Goal: Task Accomplishment & Management: Manage account settings

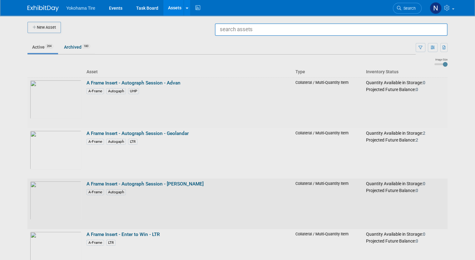
click at [237, 186] on div at bounding box center [237, 130] width 0 height 260
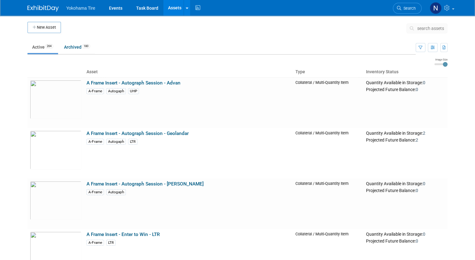
click at [432, 33] on button "search assets" at bounding box center [426, 28] width 41 height 10
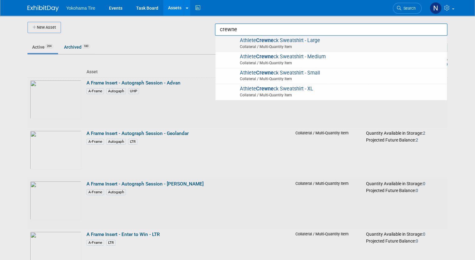
click at [290, 43] on span "Athlete Crewne ck Sweatshirt - Large Collateral / Multi-Quantity Item" at bounding box center [330, 43] width 225 height 13
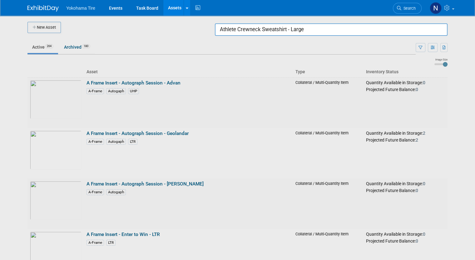
drag, startPoint x: 311, startPoint y: 27, endPoint x: 296, endPoint y: 27, distance: 14.4
click at [296, 27] on input "Athlete Crewneck Sweatshirt - Large" at bounding box center [331, 29] width 232 height 12
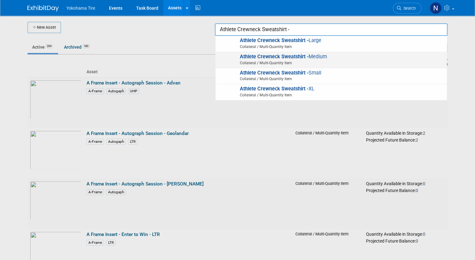
click at [327, 52] on div "Athlete Crewneck Sweatshirt - Medium Collateral / Multi-Quantity Item" at bounding box center [330, 60] width 231 height 16
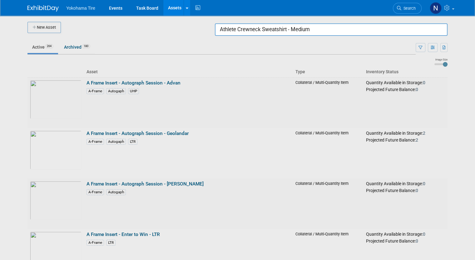
drag, startPoint x: 316, startPoint y: 30, endPoint x: 297, endPoint y: 28, distance: 18.8
click at [297, 28] on input "Athlete Crewneck Sweatshirt - Medium" at bounding box center [331, 29] width 232 height 12
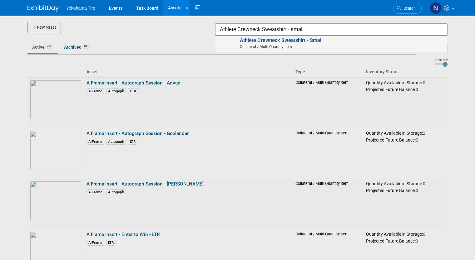
click at [301, 42] on strong "Athlete Crewneck Sweatshirt - Smal" at bounding box center [280, 40] width 81 height 6
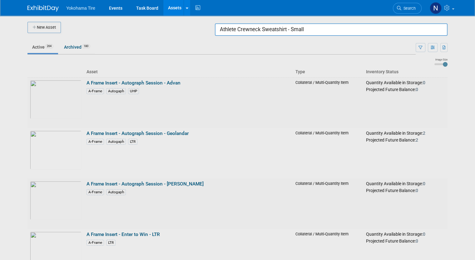
drag, startPoint x: 316, startPoint y: 29, endPoint x: 294, endPoint y: 28, distance: 22.2
click at [294, 28] on input "Athlete Crewneck Sweatshirt - Small" at bounding box center [331, 29] width 232 height 12
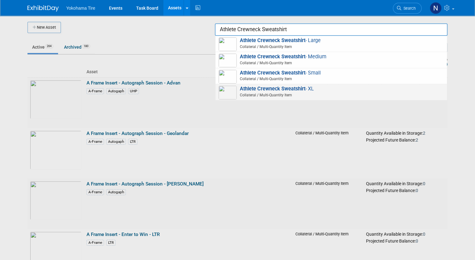
click at [317, 88] on span "Athlete Crewneck Sweatshirt - XL Collateral / Multi-Quantity Item" at bounding box center [330, 92] width 225 height 13
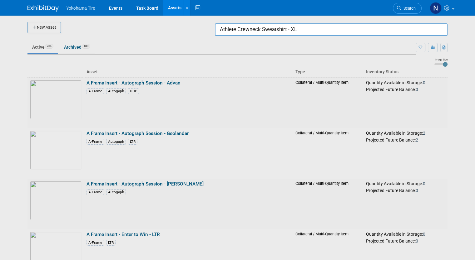
drag, startPoint x: 323, startPoint y: 28, endPoint x: 294, endPoint y: 30, distance: 28.8
click at [294, 30] on input "Athlete Crewneck Sweatshirt - XL" at bounding box center [331, 29] width 232 height 12
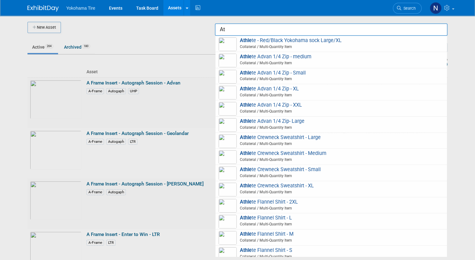
type input "A"
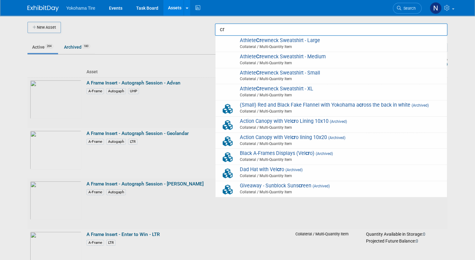
type input "c"
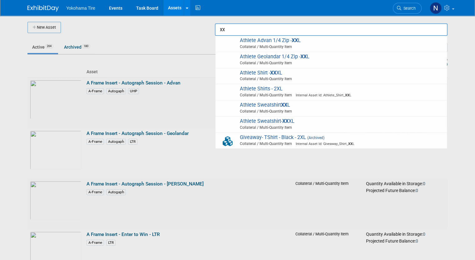
type input "x"
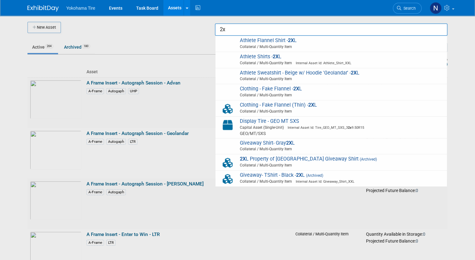
type input "2"
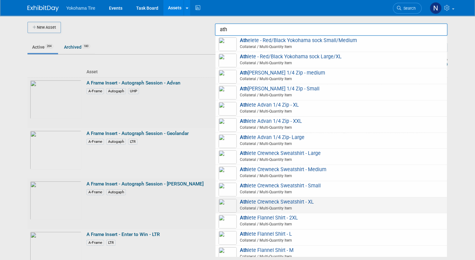
click at [300, 201] on span "Ath lete Crewneck Sweatshirt - XL Collateral / Multi-Quantity Item" at bounding box center [330, 205] width 225 height 13
type input "Athlete Crewneck Sweatshirt - XL"
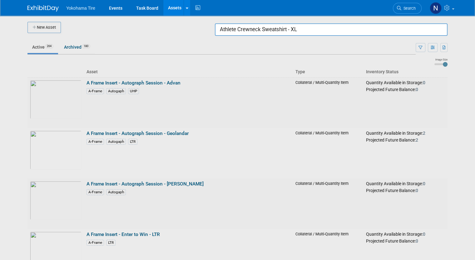
click at [237, 29] on div at bounding box center [237, 130] width 0 height 260
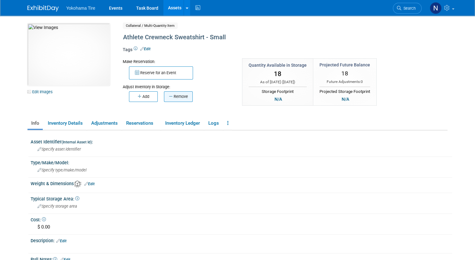
click at [174, 94] on button "Remove" at bounding box center [178, 96] width 29 height 11
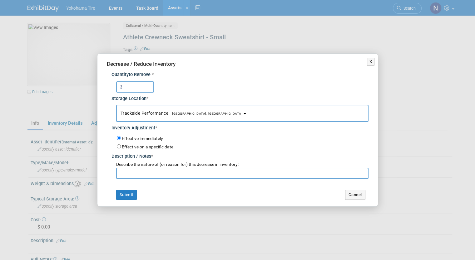
type input "3"
click at [155, 175] on input "text" at bounding box center [242, 173] width 252 height 11
drag, startPoint x: 178, startPoint y: 175, endPoint x: 118, endPoint y: 175, distance: 60.8
click at [118, 175] on input "Physical count - NM 10/6" at bounding box center [242, 173] width 252 height 11
type input "Physical count - NM 10/6"
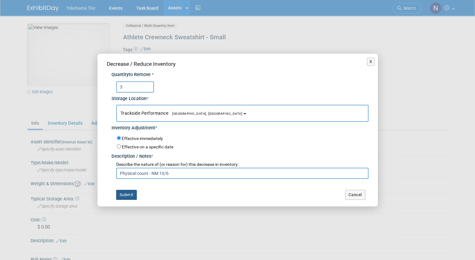
click at [134, 196] on button "Submit" at bounding box center [126, 195] width 21 height 10
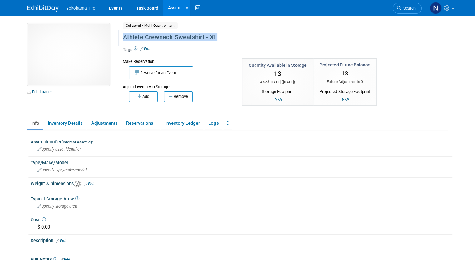
drag, startPoint x: 218, startPoint y: 38, endPoint x: 116, endPoint y: 38, distance: 101.4
click at [121, 38] on div "Athlete Crewneck Sweatshirt - XL" at bounding box center [260, 37] width 279 height 11
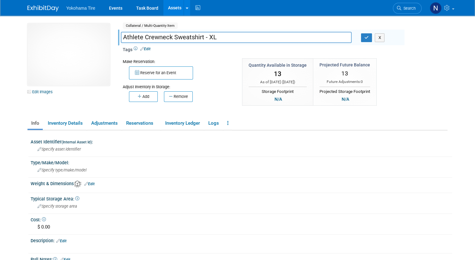
drag, startPoint x: 223, startPoint y: 36, endPoint x: 115, endPoint y: 40, distance: 107.7
click at [121, 40] on input "Athlete Crewneck Sweatshirt - XL" at bounding box center [236, 37] width 231 height 11
click at [417, 109] on div "10050748-10724011-287e97cc-f1d0-414c-8b2f-e4fdc49812b2.jpg Edit Images Collater…" at bounding box center [237, 68] width 429 height 90
click at [36, 93] on link "Edit Images" at bounding box center [41, 92] width 28 height 8
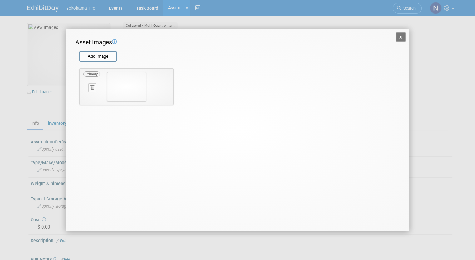
drag, startPoint x: 125, startPoint y: 81, endPoint x: 122, endPoint y: 87, distance: 6.0
click at [122, 87] on img at bounding box center [126, 86] width 39 height 29
click at [132, 84] on img at bounding box center [126, 86] width 39 height 29
click at [109, 78] on img at bounding box center [126, 86] width 39 height 29
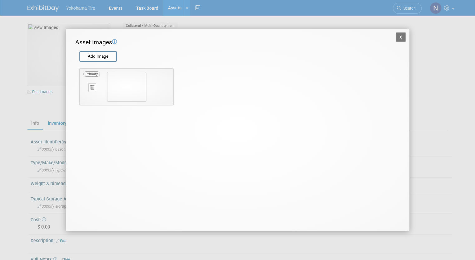
click at [402, 35] on button "X" at bounding box center [401, 36] width 10 height 9
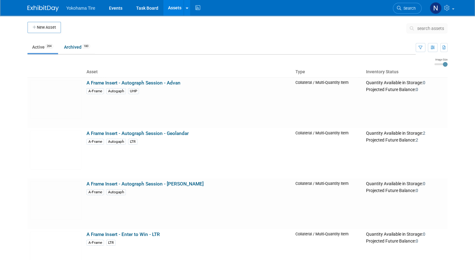
click at [44, 28] on button "New Asset" at bounding box center [43, 27] width 33 height 11
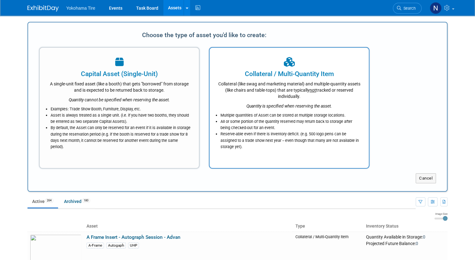
click at [269, 68] on div at bounding box center [289, 63] width 144 height 14
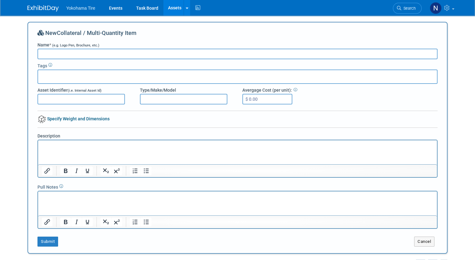
paste input "Athlete Crewneck Sweatshirt - XL"
type input "Athlete Crewneck Sweatshirt - XXL"
click at [49, 241] on button "Submit" at bounding box center [47, 242] width 21 height 10
click at [164, 7] on link "Assets" at bounding box center [174, 8] width 23 height 16
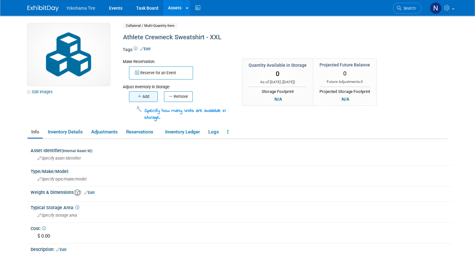
click at [136, 100] on button "Add" at bounding box center [143, 96] width 29 height 11
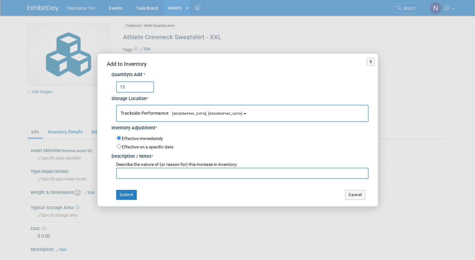
type input "15"
click at [133, 174] on input "text" at bounding box center [242, 173] width 252 height 11
type input "Physical count - NM 10/6"
click at [128, 193] on button "Submit" at bounding box center [126, 195] width 21 height 10
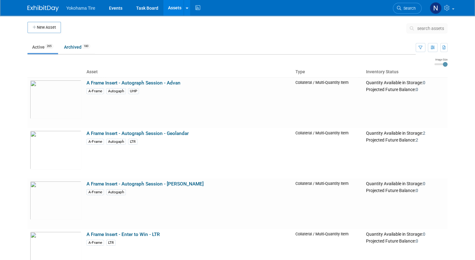
click at [430, 28] on span "search assets" at bounding box center [430, 28] width 27 height 5
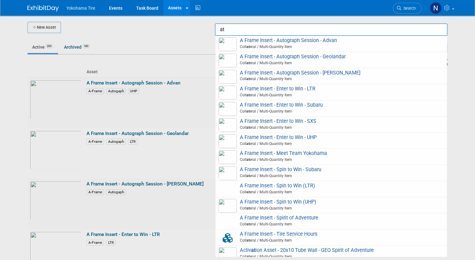
type input "a"
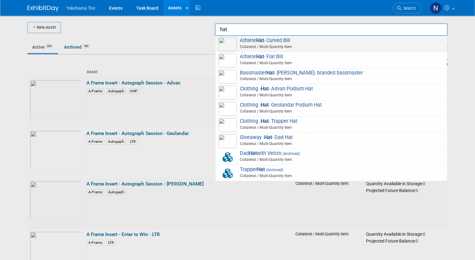
click at [264, 39] on strong "Hat" at bounding box center [260, 40] width 8 height 6
type input "Athlete Hat - Curved Bill"
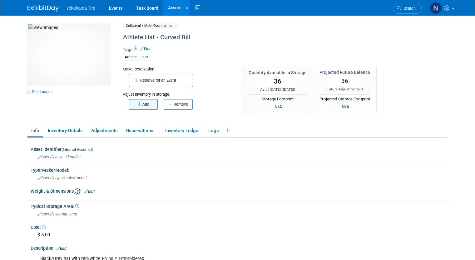
click at [142, 103] on button "Add" at bounding box center [143, 104] width 29 height 11
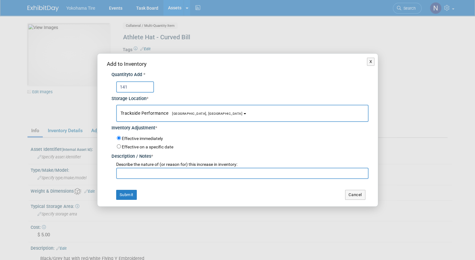
type input "141"
click at [150, 173] on input "text" at bounding box center [242, 173] width 252 height 11
paste input "Athlete Crewneck Sweatshirt - XL"
drag, startPoint x: 191, startPoint y: 172, endPoint x: 116, endPoint y: 173, distance: 74.6
click at [116, 173] on input "Athlete Crewneck Sweatshirt - XL" at bounding box center [242, 173] width 252 height 11
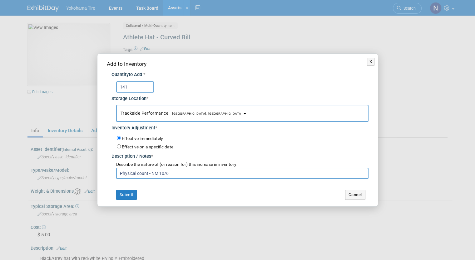
drag, startPoint x: 168, startPoint y: 170, endPoint x: 94, endPoint y: 170, distance: 74.2
click at [93, 170] on div "X Add to Inventory Quantity to Add * 141 *" at bounding box center [237, 130] width 475 height 260
type input "Physical count - NM 10/6"
drag, startPoint x: 175, startPoint y: 196, endPoint x: 168, endPoint y: 195, distance: 6.6
click at [171, 195] on td "Submit" at bounding box center [169, 195] width 125 height 10
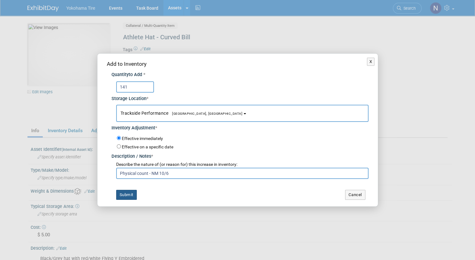
click at [127, 193] on button "Submit" at bounding box center [126, 195] width 21 height 10
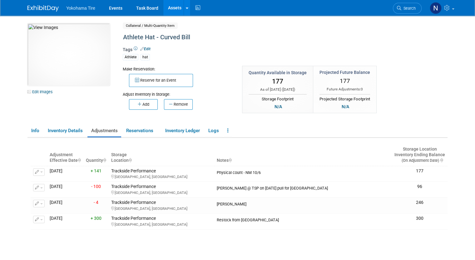
click at [163, 5] on link "Assets" at bounding box center [174, 8] width 23 height 16
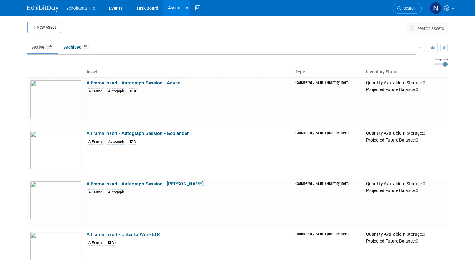
click at [424, 27] on span "search assets" at bounding box center [430, 28] width 27 height 5
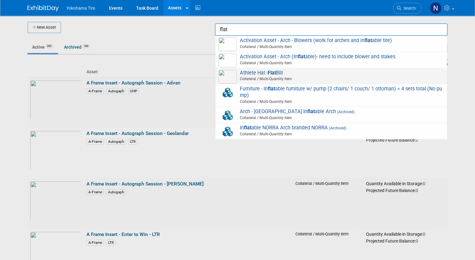
click at [286, 73] on span "Athlete Hat - Flat Bill Collateral / Multi-Quantity Item" at bounding box center [330, 76] width 225 height 13
type input "Athlete Hat - Flat Bill"
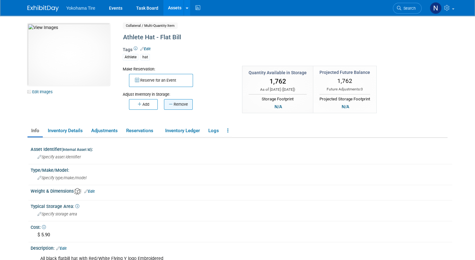
click at [169, 104] on button "Remove" at bounding box center [178, 104] width 29 height 11
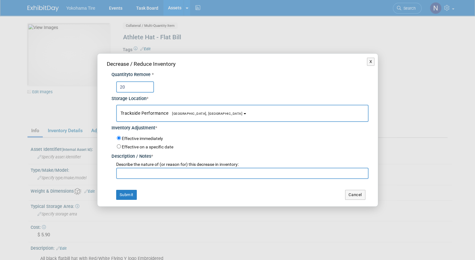
type input "20"
click at [138, 175] on input "text" at bounding box center [242, 173] width 252 height 11
paste input "Physical count - NM 10/6"
type input "Physical count - NM 10/6"
click at [132, 194] on button "Submit" at bounding box center [126, 195] width 21 height 10
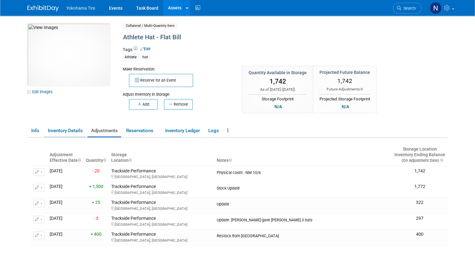
click at [67, 129] on link "Inventory Details" at bounding box center [65, 130] width 42 height 11
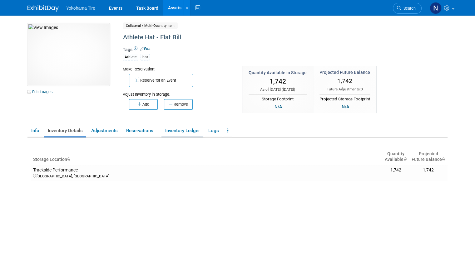
click at [172, 129] on link "Inventory Ledger" at bounding box center [182, 130] width 42 height 11
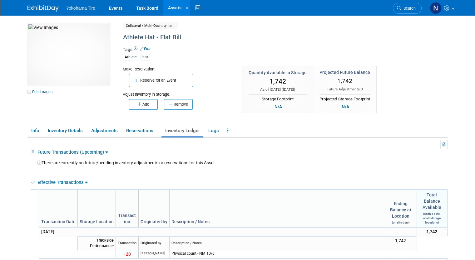
click at [169, 10] on link "Assets" at bounding box center [174, 8] width 23 height 16
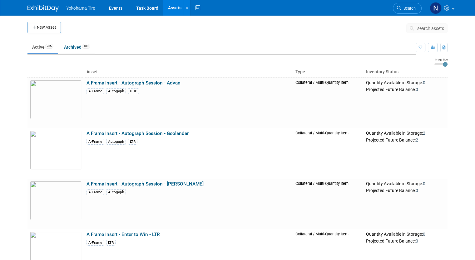
click at [431, 29] on span "search assets" at bounding box center [430, 28] width 27 height 5
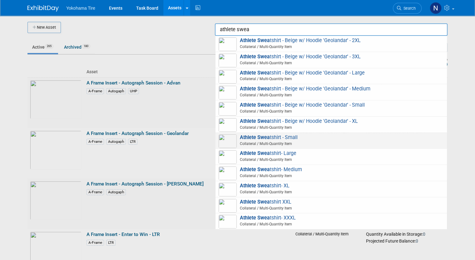
click at [278, 135] on span "Athlete Swea tshirt - Small Collateral / Multi-Quantity Item" at bounding box center [330, 140] width 225 height 13
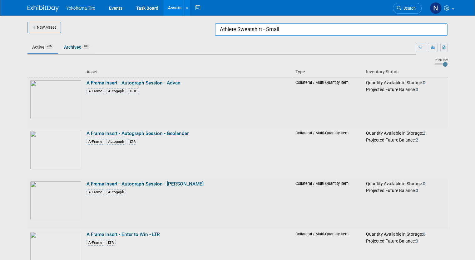
drag, startPoint x: 278, startPoint y: 31, endPoint x: 271, endPoint y: 31, distance: 7.2
click at [271, 31] on input "Athlete Sweatshirt - Small" at bounding box center [331, 29] width 232 height 12
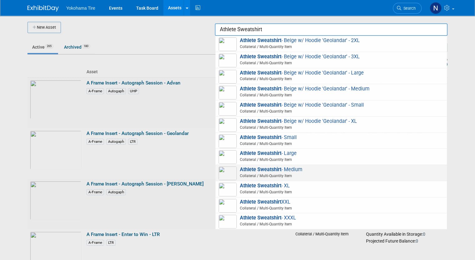
click at [300, 169] on span "Athlete Sweatshirt - Medium Collateral / Multi-Quantity Item" at bounding box center [330, 173] width 225 height 13
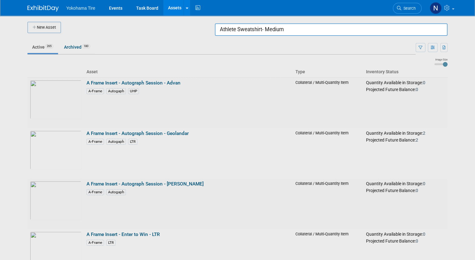
drag, startPoint x: 298, startPoint y: 28, endPoint x: 270, endPoint y: 29, distance: 28.1
click at [270, 29] on input "Athlete Sweatshirt- Medium" at bounding box center [331, 29] width 232 height 12
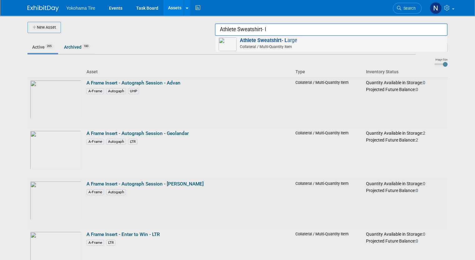
click at [287, 43] on strong "Athlete Sweatshirt- L" at bounding box center [263, 40] width 47 height 6
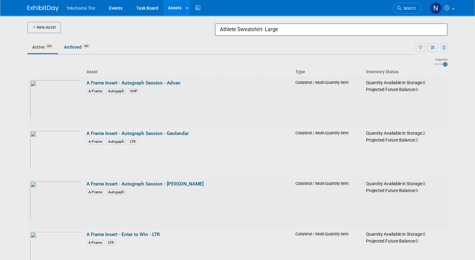
drag, startPoint x: 287, startPoint y: 30, endPoint x: 270, endPoint y: 30, distance: 17.5
click at [270, 30] on input "Athlete Sweatshirt- Large" at bounding box center [331, 29] width 232 height 12
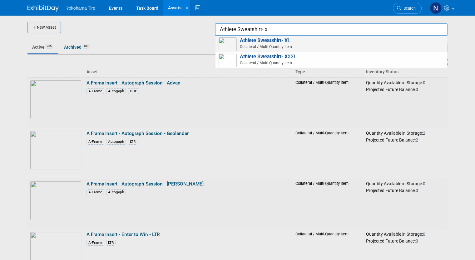
click at [288, 46] on span "Collateral / Multi-Quantity Item" at bounding box center [331, 47] width 223 height 6
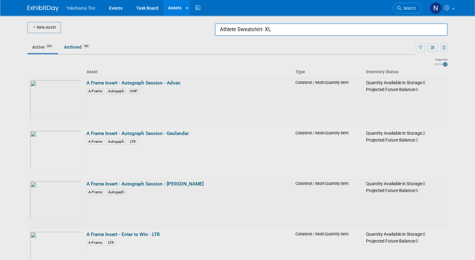
drag, startPoint x: 285, startPoint y: 30, endPoint x: 270, endPoint y: 29, distance: 15.7
click at [270, 29] on input "Athlete Sweatshirt- XL" at bounding box center [331, 29] width 232 height 12
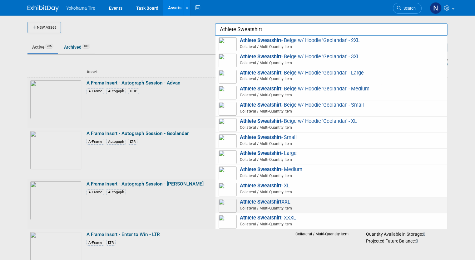
click at [298, 204] on span "Athlete Sweatshirt XXL Collateral / Multi-Quantity Item" at bounding box center [330, 205] width 225 height 13
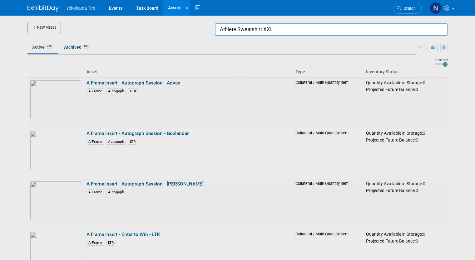
drag, startPoint x: 288, startPoint y: 29, endPoint x: 268, endPoint y: 28, distance: 20.0
click at [268, 28] on input "Athlete Sweatshirt XXL" at bounding box center [331, 29] width 232 height 12
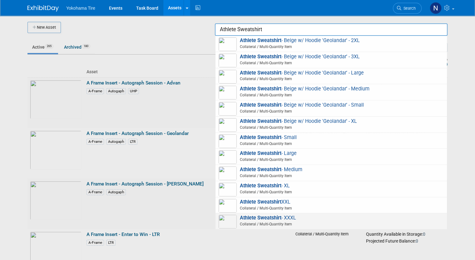
click at [301, 217] on span "Athlete Sweatshirt - XXXL Collateral / Multi-Quantity Item" at bounding box center [330, 221] width 225 height 13
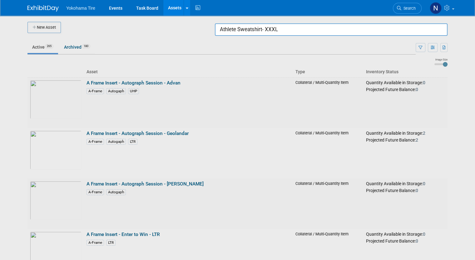
drag, startPoint x: 254, startPoint y: 28, endPoint x: 229, endPoint y: 28, distance: 25.0
click at [229, 28] on input "Athlete Sweatshirt- XXXL" at bounding box center [331, 29] width 232 height 12
type input "A"
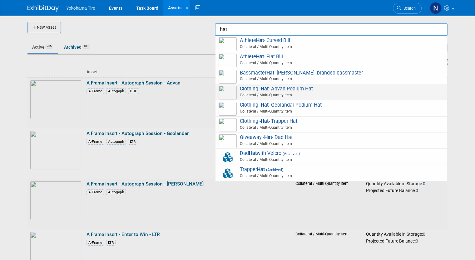
click at [288, 91] on span "Clothing - Hat - Advan Podium Hat Collateral / Multi-Quantity Item" at bounding box center [330, 92] width 225 height 13
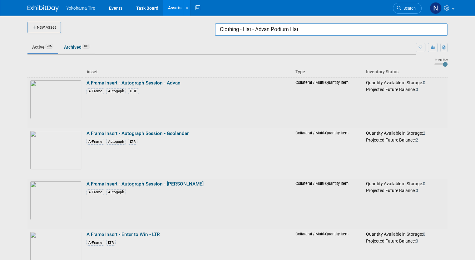
click at [321, 29] on input "Clothing - Hat - Advan Podium Hat" at bounding box center [331, 29] width 232 height 12
drag, startPoint x: 276, startPoint y: 29, endPoint x: 170, endPoint y: 22, distance: 107.0
click at [170, 22] on body "Yokohama Tire Events Task Board Assets New Asset Search Assets Bulk Upload Asse…" at bounding box center [237, 130] width 475 height 260
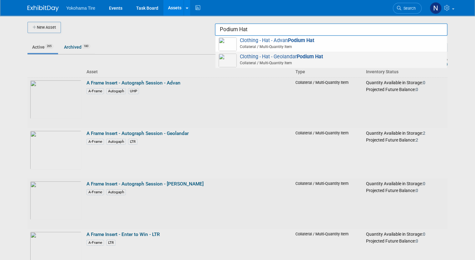
click at [255, 55] on span "Clothing - Hat - Geolandar Podium Hat Collateral / Multi-Quantity Item" at bounding box center [330, 60] width 225 height 13
type input "Clothing - Hat - Geolandar Podium Hat"
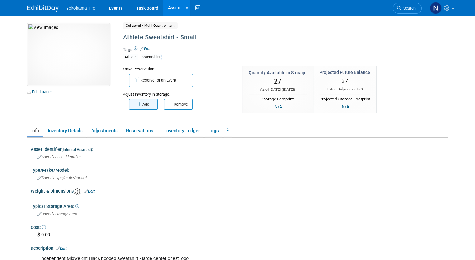
click at [141, 105] on button "Add" at bounding box center [143, 104] width 29 height 11
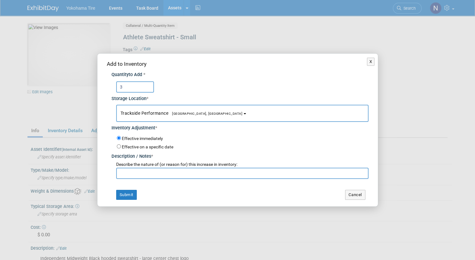
type input "3"
click at [143, 173] on input "text" at bounding box center [242, 173] width 252 height 11
paste input "Physical count - NM 10/6"
type input "Physical count - NM 10/6"
click at [131, 196] on button "Submit" at bounding box center [126, 195] width 21 height 10
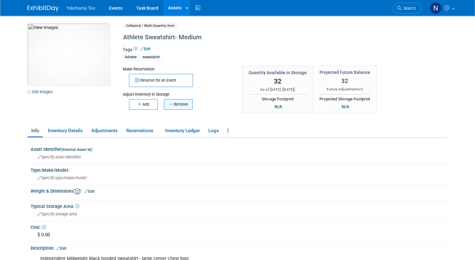
click at [175, 102] on button "Remove" at bounding box center [178, 104] width 29 height 11
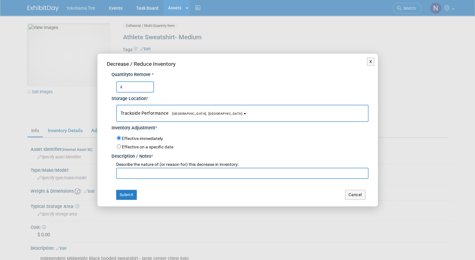
type input "4"
click at [161, 179] on div "Decrease / Reduce Inventory Quantity to Remove * 4 Storage Location * Trackside…" at bounding box center [237, 130] width 280 height 153
click at [159, 174] on input "text" at bounding box center [242, 173] width 252 height 11
paste input "Physical count - NM 10/6"
type input "Physical count - NM 10/6"
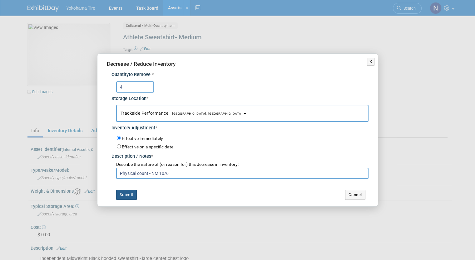
click at [131, 192] on button "Submit" at bounding box center [126, 195] width 21 height 10
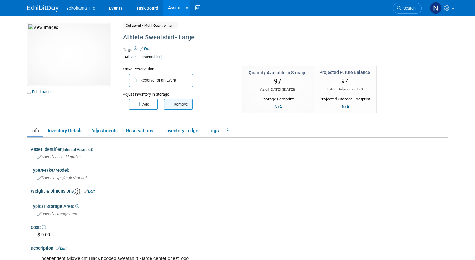
click at [167, 108] on button "Remove" at bounding box center [178, 104] width 29 height 11
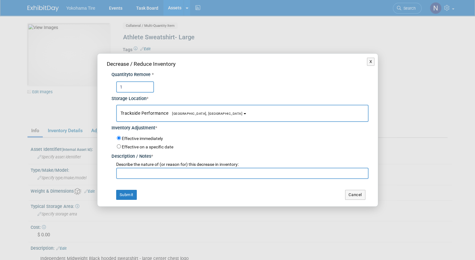
type input "1"
click at [144, 174] on input "text" at bounding box center [242, 173] width 252 height 11
paste input "Physical count - NM 10/6"
type input "Physical count - NM 10/6"
click at [127, 198] on button "Submit" at bounding box center [126, 195] width 21 height 10
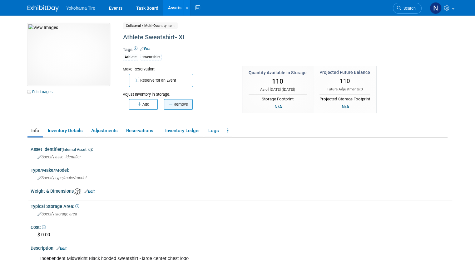
click at [179, 103] on button "Remove" at bounding box center [178, 104] width 29 height 11
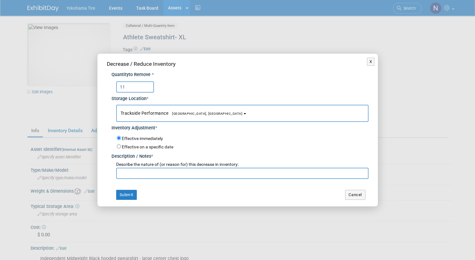
type input "11"
click at [153, 177] on input "text" at bounding box center [242, 173] width 252 height 11
paste input "Physical count - NM 10/6"
type input "Physical count - NM 10/6"
click at [129, 194] on button "Submit" at bounding box center [126, 195] width 21 height 10
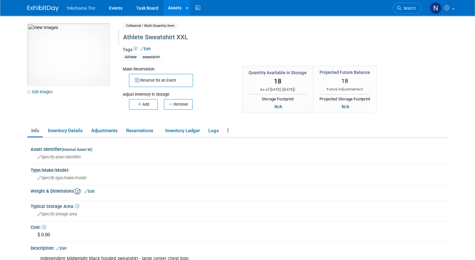
click at [171, 35] on div "Athlete Sweatshirt XXL" at bounding box center [260, 37] width 279 height 11
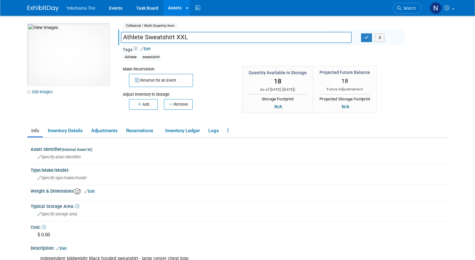
click at [167, 37] on input "Athlete Sweatshirt XXL" at bounding box center [236, 37] width 231 height 11
click at [169, 38] on input "Athlete Sweatshirt XXL" at bounding box center [236, 37] width 231 height 11
type input "Athlete Sweatshirt- XXL"
click at [146, 107] on button "Add" at bounding box center [143, 104] width 29 height 11
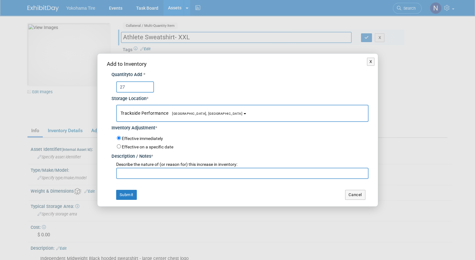
type input "27"
click at [141, 176] on input "text" at bounding box center [242, 173] width 252 height 11
paste input "Physical count - NM 10/6"
type input "Physical count - NM 10/6"
click at [129, 191] on button "Submit" at bounding box center [126, 195] width 21 height 10
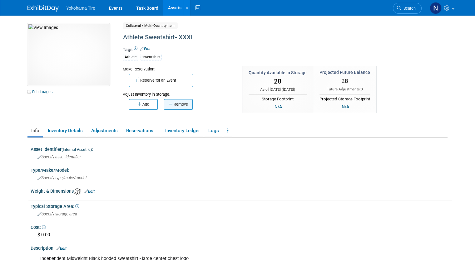
click at [172, 105] on button "Remove" at bounding box center [178, 104] width 29 height 11
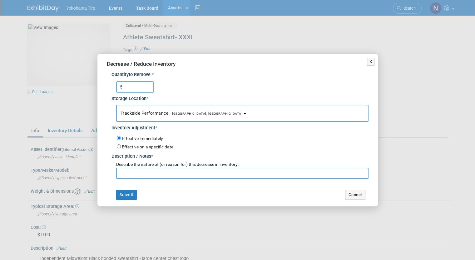
type input "5"
click at [151, 172] on input "text" at bounding box center [242, 173] width 252 height 11
paste input "Physical count - NM 10/6"
type input "Physical count - NM 10/6"
click at [136, 196] on button "Submit" at bounding box center [126, 195] width 21 height 10
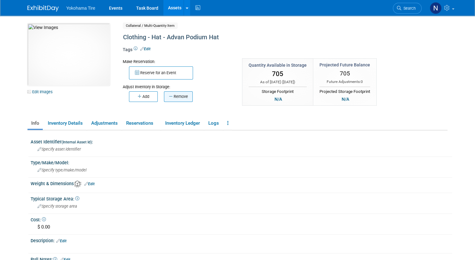
click at [171, 98] on button "Remove" at bounding box center [178, 96] width 29 height 11
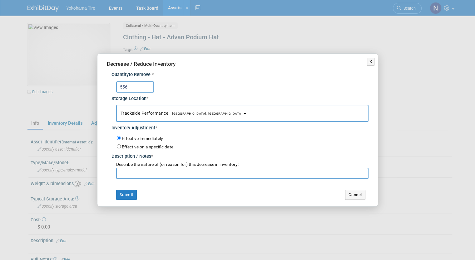
type input "556"
click at [157, 176] on input "text" at bounding box center [242, 173] width 252 height 11
paste input "Physical count - NM 10/6"
type input "Physical count - NM 10/6"
click at [132, 197] on button "Submit" at bounding box center [126, 195] width 21 height 10
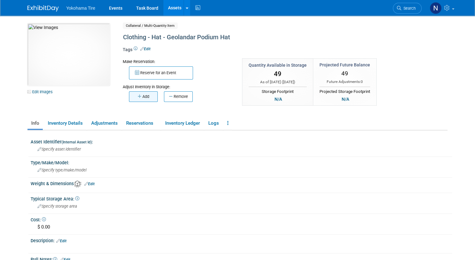
click at [143, 95] on button "Add" at bounding box center [143, 96] width 29 height 11
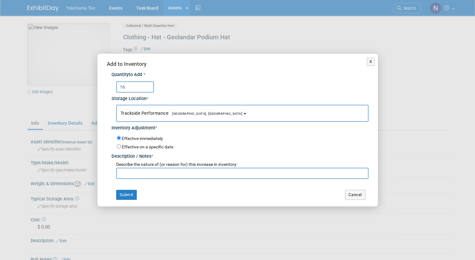
type input "16"
click at [157, 170] on input "text" at bounding box center [242, 173] width 252 height 11
paste input "Physical count - NM 10/6"
type input "Physical count - NM 10/6"
click at [124, 195] on button "Submit" at bounding box center [126, 195] width 21 height 10
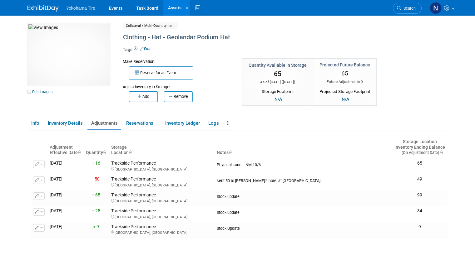
click at [172, 12] on link "Assets" at bounding box center [174, 8] width 23 height 16
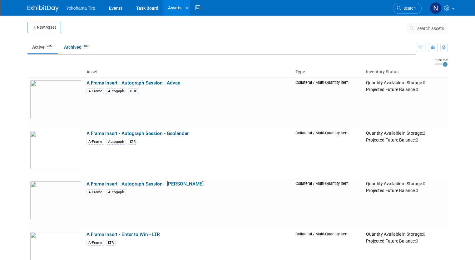
click at [433, 32] on button "search assets" at bounding box center [426, 28] width 41 height 10
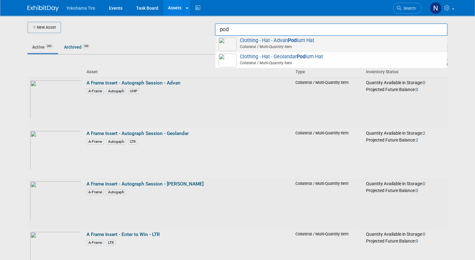
click at [327, 42] on span "Clothing - Hat - Advan Pod ium Hat Collateral / Multi-Quantity Item" at bounding box center [330, 43] width 225 height 13
type input "Clothing - Hat - Advan Podium Hat"
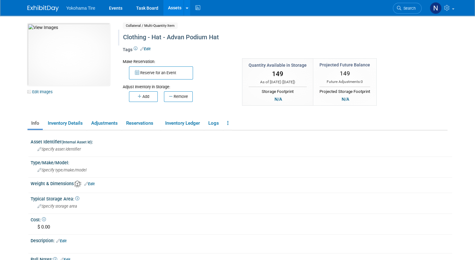
click at [225, 38] on div "Clothing - Hat - Advan Podium Hat" at bounding box center [260, 37] width 279 height 11
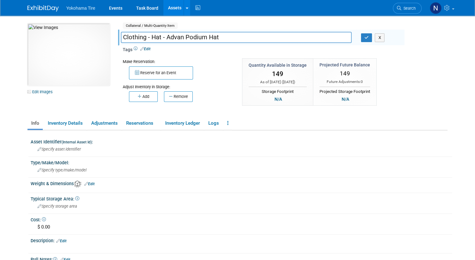
drag, startPoint x: 220, startPoint y: 37, endPoint x: 115, endPoint y: 33, distance: 105.2
click at [116, 33] on div "Clothing - Hat - Advan Podium Hat" at bounding box center [236, 37] width 240 height 9
click at [169, 7] on link "Assets" at bounding box center [174, 8] width 23 height 16
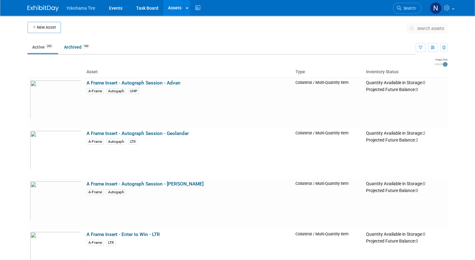
click at [50, 28] on button "New Asset" at bounding box center [43, 27] width 33 height 11
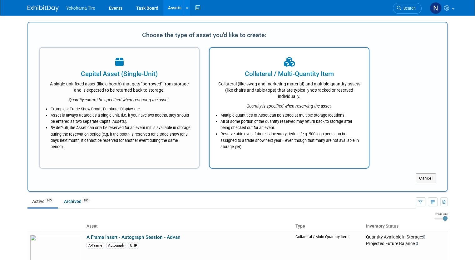
click at [246, 74] on div "Collateral / Multi-Quantity Item" at bounding box center [289, 73] width 144 height 9
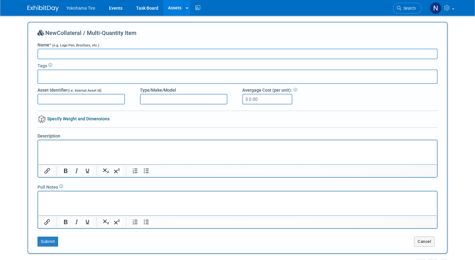
paste input "Clothing - Hat - Advan Podium Hat"
drag, startPoint x: 78, startPoint y: 54, endPoint x: 67, endPoint y: 53, distance: 10.6
click at [67, 53] on input "Clothing - Hat - Advan Podium Hat" at bounding box center [237, 54] width 400 height 11
type input "Clothing - Hat - Podium Hat"
click at [44, 241] on button "Submit" at bounding box center [47, 242] width 21 height 10
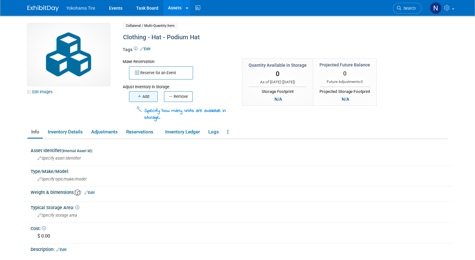
click at [141, 98] on button "Add" at bounding box center [143, 96] width 29 height 11
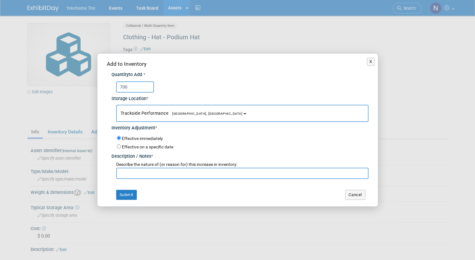
type input "700"
click at [151, 178] on input "text" at bounding box center [242, 173] width 252 height 11
type input "Physical count - NM 10/6"
click at [128, 195] on button "Submit" at bounding box center [126, 195] width 21 height 10
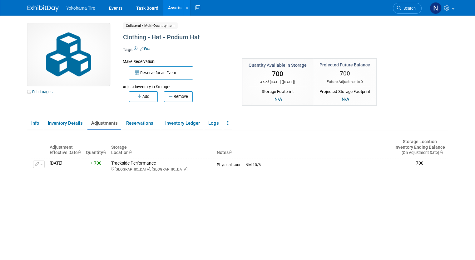
click at [168, 7] on link "Assets" at bounding box center [174, 8] width 23 height 16
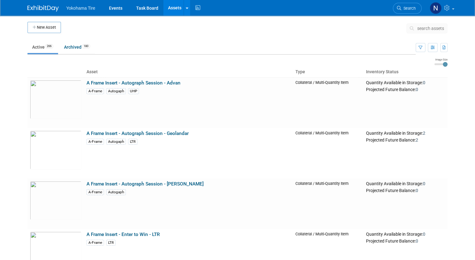
click at [441, 29] on span "search assets" at bounding box center [430, 28] width 27 height 5
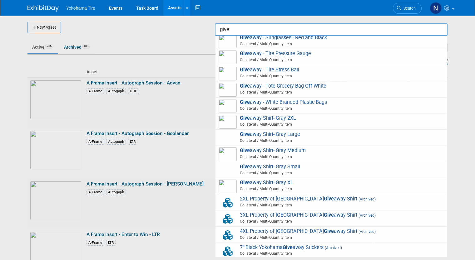
scroll to position [187, 0]
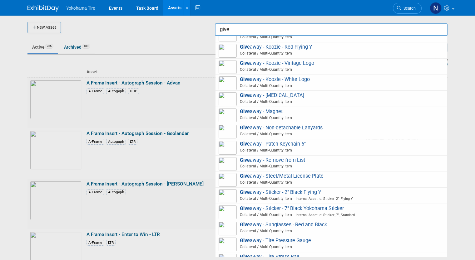
type input "give"
click at [237, 31] on div at bounding box center [237, 130] width 0 height 260
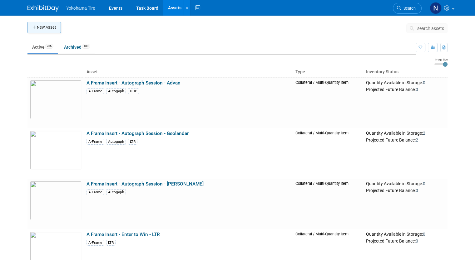
click at [54, 25] on button "New Asset" at bounding box center [43, 27] width 33 height 11
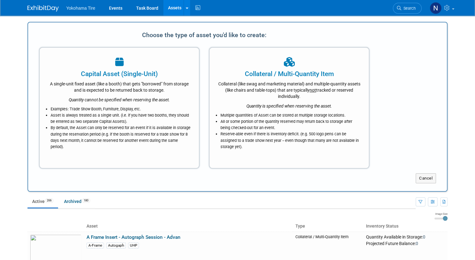
scroll to position [0, 0]
click at [277, 66] on div at bounding box center [289, 63] width 144 height 14
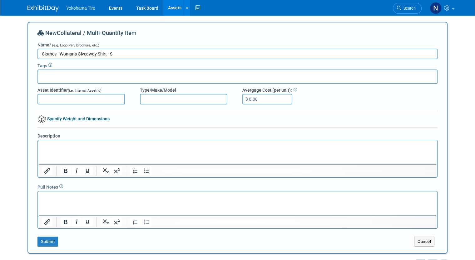
click at [101, 54] on input "Clothes - Womans Giveaway Shirt - S" at bounding box center [237, 54] width 400 height 11
click at [102, 54] on input "Clothes - Womans Giveaway Shirt (Red) - S" at bounding box center [237, 54] width 400 height 11
drag, startPoint x: 112, startPoint y: 53, endPoint x: 103, endPoint y: 56, distance: 8.8
click at [103, 56] on input "Clothes - Womans Giveaway Shirt(Red) - S" at bounding box center [237, 54] width 400 height 11
click at [71, 54] on input "Clothes - Womans Giveaway Shirt - S" at bounding box center [237, 54] width 400 height 11
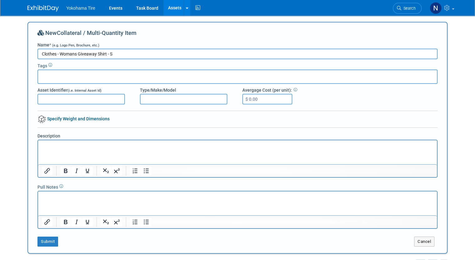
click at [105, 53] on input "Clothes - Womans Giveaway Shirt - S" at bounding box center [237, 54] width 400 height 11
click at [148, 43] on div "New Collateral / Multi-Quantity Item Name * (e.g. Logo Pen, Brochure, etc.) Clo…" at bounding box center [237, 138] width 400 height 218
drag, startPoint x: 54, startPoint y: 53, endPoint x: 2, endPoint y: 51, distance: 52.1
click at [2, 52] on body "Yokohama Tire Events Task Board Assets New Asset Search Assets Bulk Upload Asse…" at bounding box center [237, 130] width 475 height 260
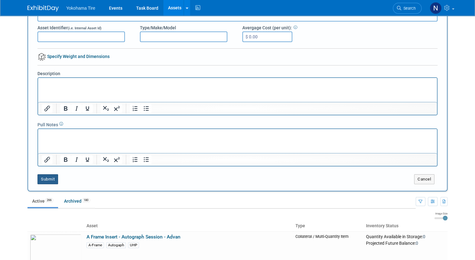
type input "Womans Giveaway Shirt - Red - S"
click at [43, 180] on button "Submit" at bounding box center [47, 179] width 21 height 10
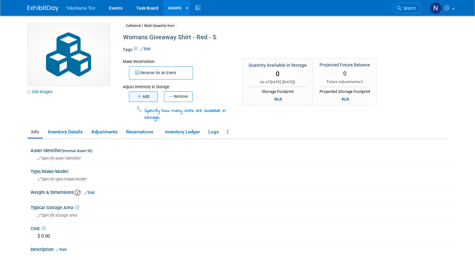
click at [139, 94] on button "Add" at bounding box center [143, 96] width 29 height 11
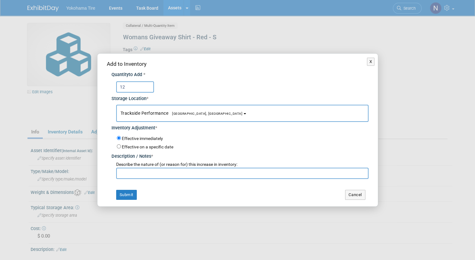
type input "12"
click at [153, 172] on input "text" at bounding box center [242, 173] width 252 height 11
type input "P"
paste input "Clothing - Hat - Advan Podium Hat"
drag, startPoint x: 194, startPoint y: 173, endPoint x: 124, endPoint y: 170, distance: 70.0
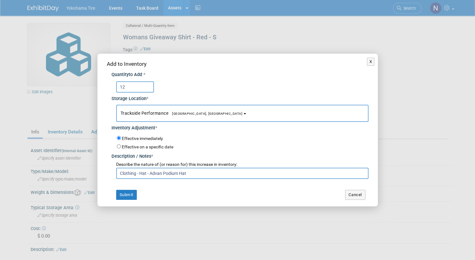
click at [124, 170] on input "Clothing - Hat - Advan Podium Hat" at bounding box center [242, 173] width 252 height 11
type input "C"
type input "Physical count - NM 10/6"
click at [130, 197] on button "Submit" at bounding box center [126, 195] width 21 height 10
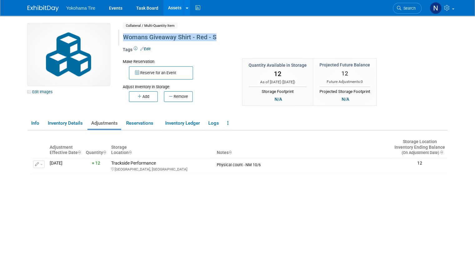
drag, startPoint x: 213, startPoint y: 38, endPoint x: 118, endPoint y: 38, distance: 95.8
click at [121, 38] on div "Womans Giveaway Shirt - Red - S" at bounding box center [260, 37] width 279 height 11
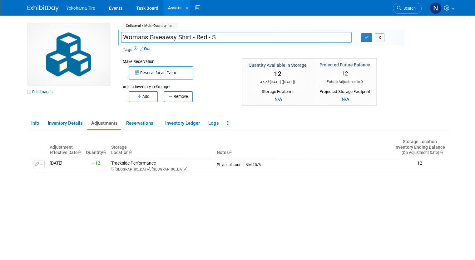
drag, startPoint x: 221, startPoint y: 36, endPoint x: 114, endPoint y: 39, distance: 107.1
click at [116, 39] on div "Womans Giveaway Shirt - Red - S" at bounding box center [236, 37] width 240 height 9
click at [215, 69] on div "Reserve for an Event" at bounding box center [178, 72] width 110 height 15
click at [164, 9] on link "Assets" at bounding box center [174, 8] width 23 height 16
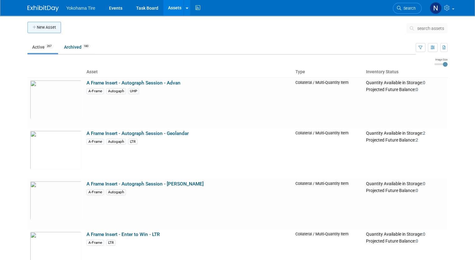
click at [45, 25] on button "New Asset" at bounding box center [43, 27] width 33 height 11
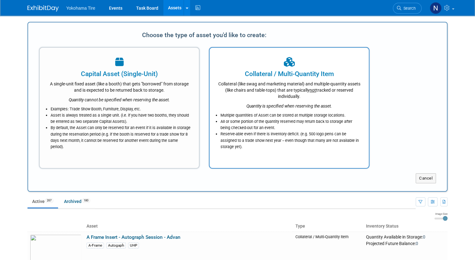
click at [236, 59] on div at bounding box center [289, 63] width 144 height 14
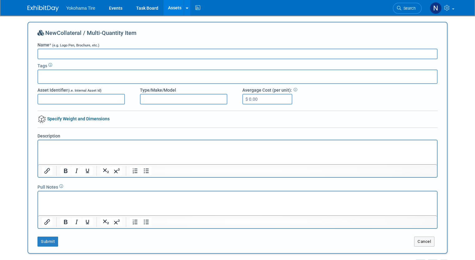
paste input "Womans Giveaway Shirt - Red - S"
type input "Womans Giveaway Shirt - Red - M"
click at [44, 239] on button "Submit" at bounding box center [47, 242] width 21 height 10
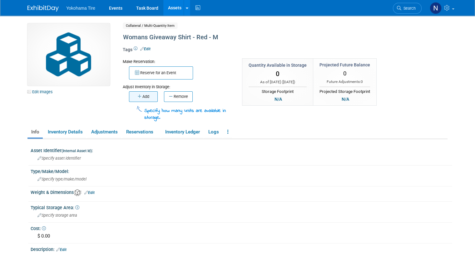
click at [142, 95] on button "Add" at bounding box center [143, 96] width 29 height 11
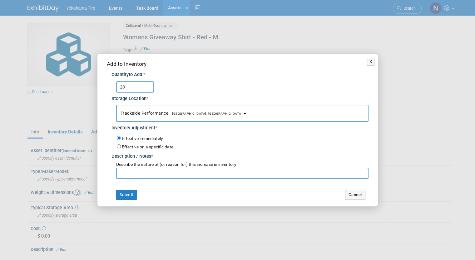
type input "20"
click at [156, 173] on input "text" at bounding box center [242, 173] width 252 height 11
type input "Physical count - NM 10/6"
click at [127, 190] on button "Submit" at bounding box center [126, 195] width 21 height 10
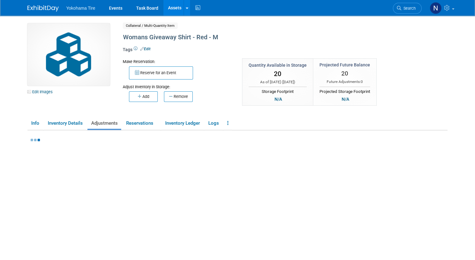
click at [167, 10] on link "Assets" at bounding box center [174, 8] width 23 height 16
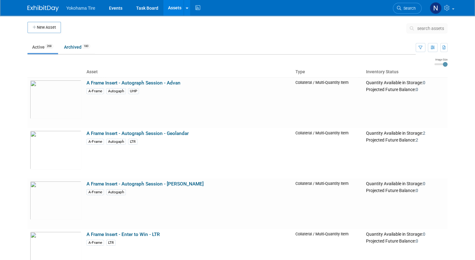
click at [41, 29] on button "New Asset" at bounding box center [43, 27] width 33 height 11
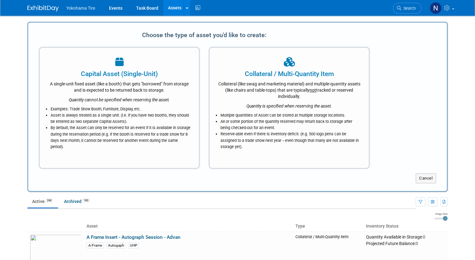
click at [255, 85] on div "Collateral (like swag and marketing material) and multiple-quantity assets (lik…" at bounding box center [289, 89] width 144 height 21
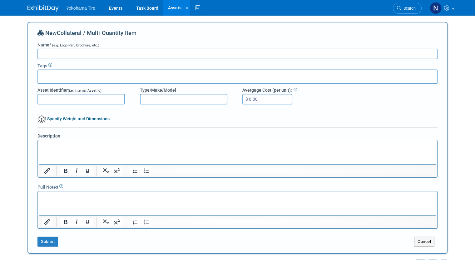
paste input "Womans Giveaway Shirt - Red - S"
type input "Womans Giveaway Shirt - Red - L"
click at [37, 241] on button "Submit" at bounding box center [47, 242] width 21 height 10
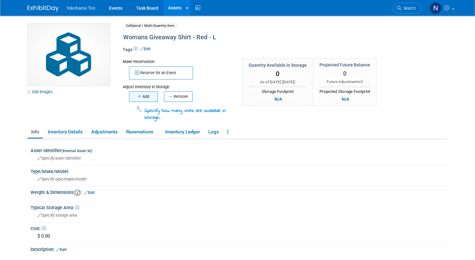
click at [140, 96] on button "Add" at bounding box center [143, 96] width 29 height 11
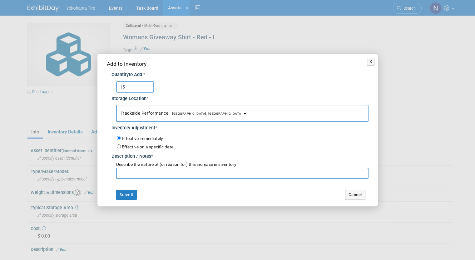
type input "15"
click at [142, 173] on input "text" at bounding box center [242, 173] width 252 height 11
type input "Physical count - NM 10/6"
click at [126, 196] on button "Submit" at bounding box center [126, 195] width 21 height 10
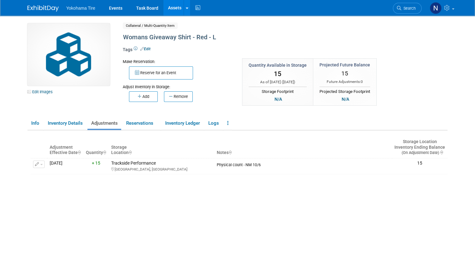
click at [171, 9] on link "Assets" at bounding box center [174, 8] width 23 height 16
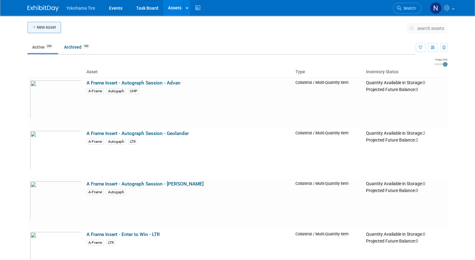
click at [41, 25] on button "New Asset" at bounding box center [43, 27] width 33 height 11
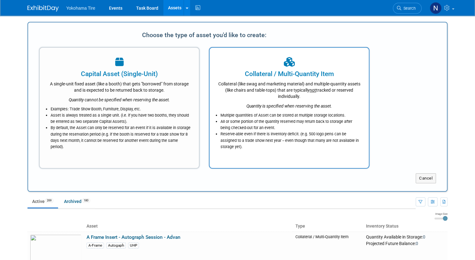
click at [225, 61] on div at bounding box center [289, 63] width 144 height 14
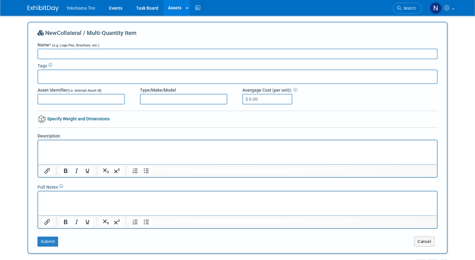
paste input "Womans Giveaway Shirt - Red - S"
click at [93, 53] on input "Womans Giveaway Shirt - Red - S" at bounding box center [237, 54] width 400 height 11
type input "Womans Giveaway Shirt - Black - S"
click at [46, 241] on button "Submit" at bounding box center [47, 242] width 21 height 10
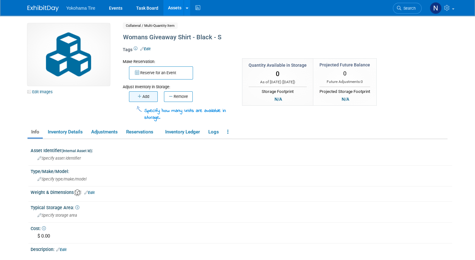
click at [144, 95] on button "Add" at bounding box center [143, 96] width 29 height 11
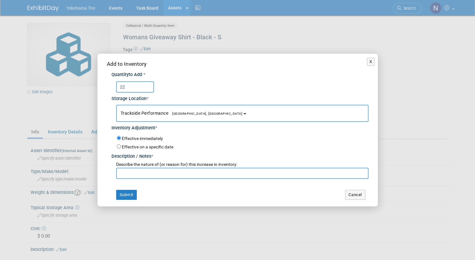
type input "22"
click at [136, 168] on input "text" at bounding box center [242, 173] width 252 height 11
type input "Physical count - NM 10/6"
click at [137, 197] on td "Submit" at bounding box center [169, 195] width 125 height 10
click at [132, 197] on button "Submit" at bounding box center [126, 195] width 21 height 10
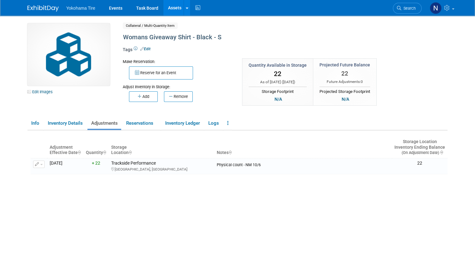
click at [171, 8] on link "Assets" at bounding box center [174, 8] width 23 height 16
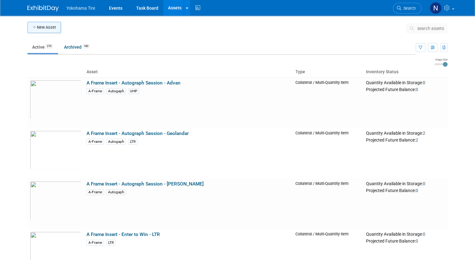
click at [36, 29] on button "New Asset" at bounding box center [43, 27] width 33 height 11
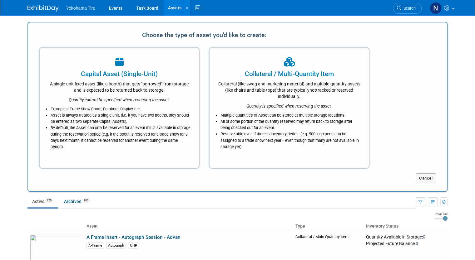
click at [248, 62] on div at bounding box center [289, 63] width 144 height 14
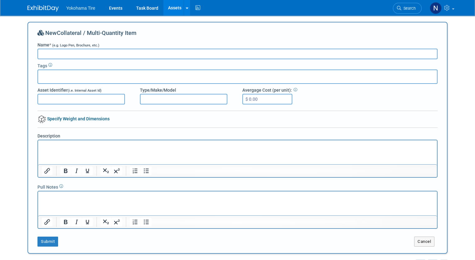
paste input "Womans Giveaway Shirt - Red - S"
click at [86, 52] on input "Womans Giveaway Shirt - Red - S" at bounding box center [237, 54] width 400 height 11
click at [131, 56] on input "Womans Giveaway Shirt - Black - S" at bounding box center [237, 54] width 400 height 11
type input "Womans Giveaway Shirt - Black - M"
click at [42, 244] on button "Submit" at bounding box center [47, 242] width 21 height 10
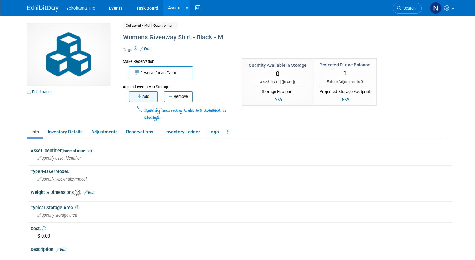
click at [139, 96] on button "Add" at bounding box center [143, 96] width 29 height 11
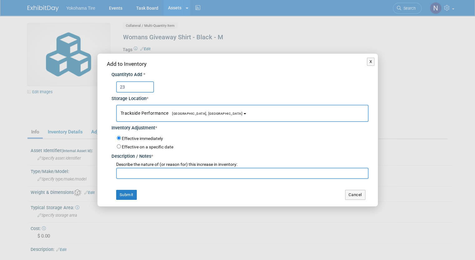
type input "23"
click at [158, 170] on input "text" at bounding box center [242, 173] width 252 height 11
type input "Physical count - NM 10/6"
click at [128, 194] on button "Submit" at bounding box center [126, 195] width 21 height 10
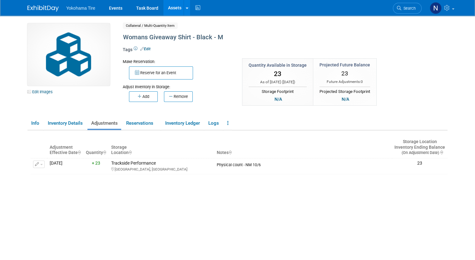
click at [166, 7] on link "Assets" at bounding box center [174, 8] width 23 height 16
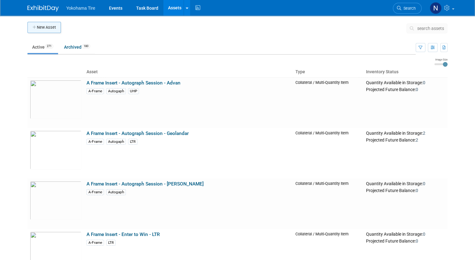
click at [42, 30] on button "New Asset" at bounding box center [43, 27] width 33 height 11
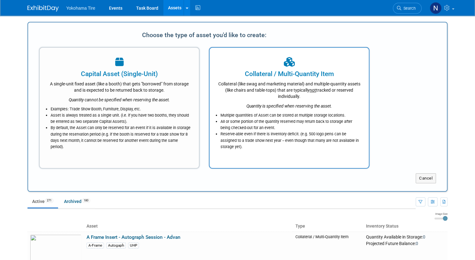
click at [222, 71] on div "Collateral / Multi-Quantity Item" at bounding box center [289, 73] width 144 height 9
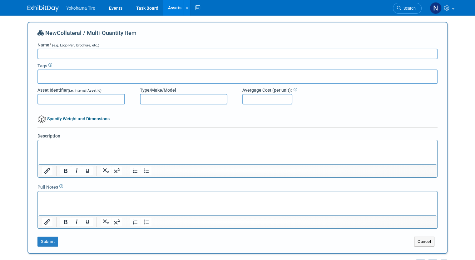
paste input "Womans Giveaway Shirt - Red - S"
type input "Womans Giveaway Shirt - Black - L"
click at [47, 240] on button "Submit" at bounding box center [47, 242] width 21 height 10
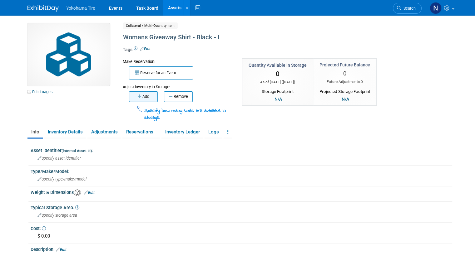
click at [138, 96] on icon "button" at bounding box center [140, 97] width 5 height 4
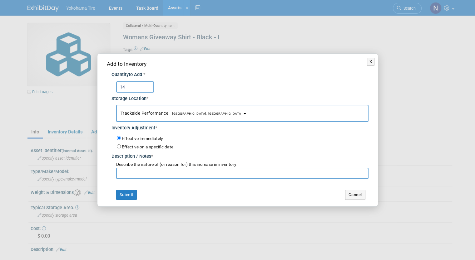
type input "14"
click at [151, 174] on input "text" at bounding box center [242, 173] width 252 height 11
type input "Physical count - NM 10/6"
click at [124, 196] on button "Submit" at bounding box center [126, 195] width 21 height 10
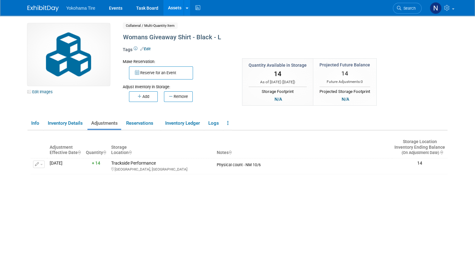
click at [168, 6] on link "Assets" at bounding box center [174, 8] width 23 height 16
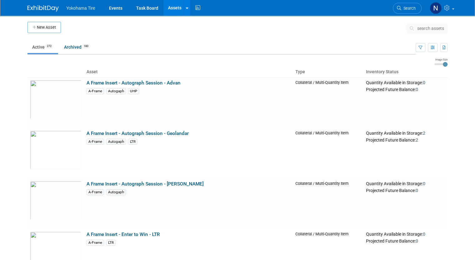
click at [438, 25] on button "search assets" at bounding box center [426, 28] width 41 height 10
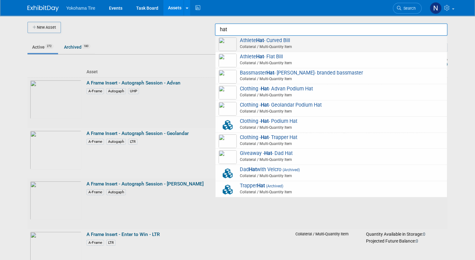
click at [273, 42] on span "Athlete Hat - Curved Bill Collateral / Multi-Quantity Item" at bounding box center [330, 43] width 225 height 13
type input "Athlete Hat - Curved Bill"
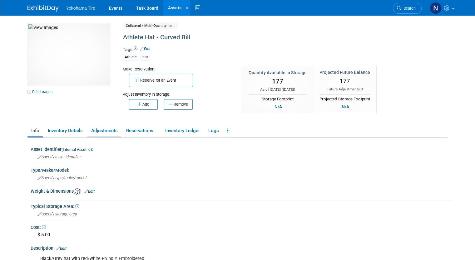
click at [112, 132] on link "Adjustments" at bounding box center [104, 130] width 34 height 11
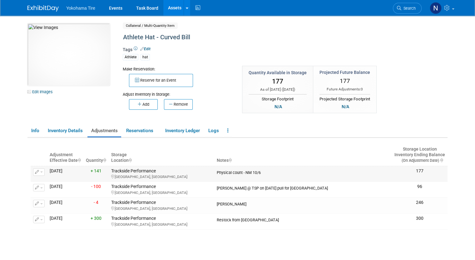
click at [35, 173] on icon "button" at bounding box center [37, 172] width 4 height 4
click at [42, 179] on button "Change Adjustment" at bounding box center [63, 182] width 52 height 8
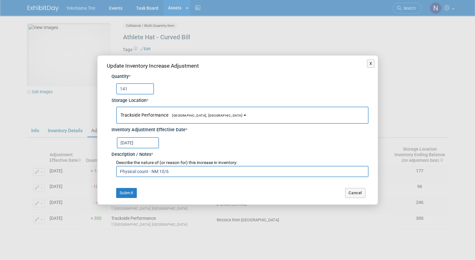
drag, startPoint x: 135, startPoint y: 88, endPoint x: 122, endPoint y: 89, distance: 13.2
click at [122, 89] on input "141" at bounding box center [135, 88] width 38 height 11
type input "179"
click at [125, 193] on button "Submit" at bounding box center [126, 193] width 21 height 10
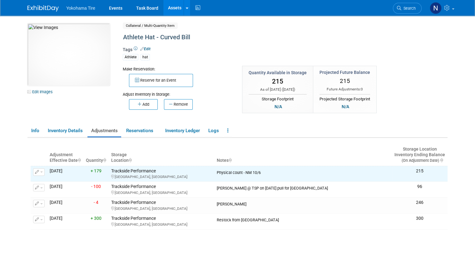
click at [164, 8] on link "Assets" at bounding box center [174, 8] width 23 height 16
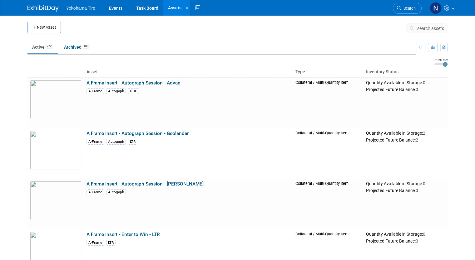
click at [428, 30] on span "search assets" at bounding box center [430, 28] width 27 height 5
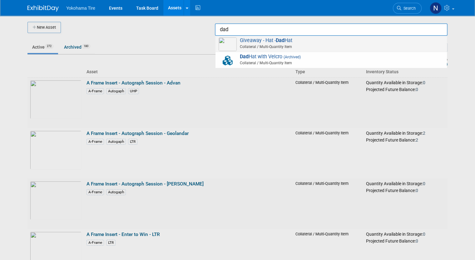
click at [337, 44] on span "Collateral / Multi-Quantity Item" at bounding box center [331, 47] width 223 height 6
type input "Giveaway - Hat - Dad Hat"
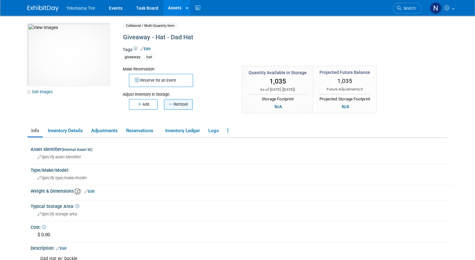
click at [169, 104] on button "Remove" at bounding box center [178, 104] width 29 height 11
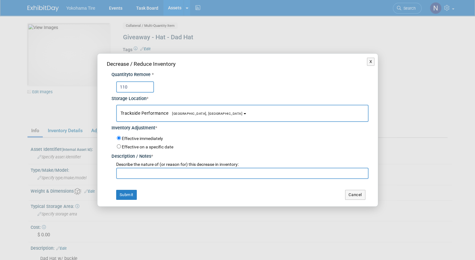
type input "110"
click at [147, 173] on input "text" at bounding box center [242, 173] width 252 height 11
type input "Physical count - NM 10/6"
click at [134, 192] on button "Submit" at bounding box center [126, 195] width 21 height 10
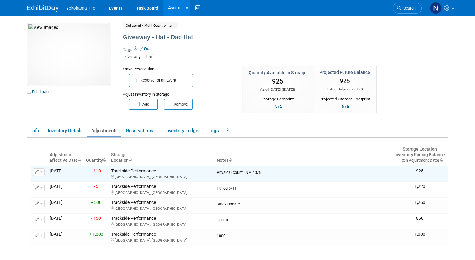
click at [165, 7] on link "Assets" at bounding box center [174, 8] width 23 height 16
